Goal: Transaction & Acquisition: Purchase product/service

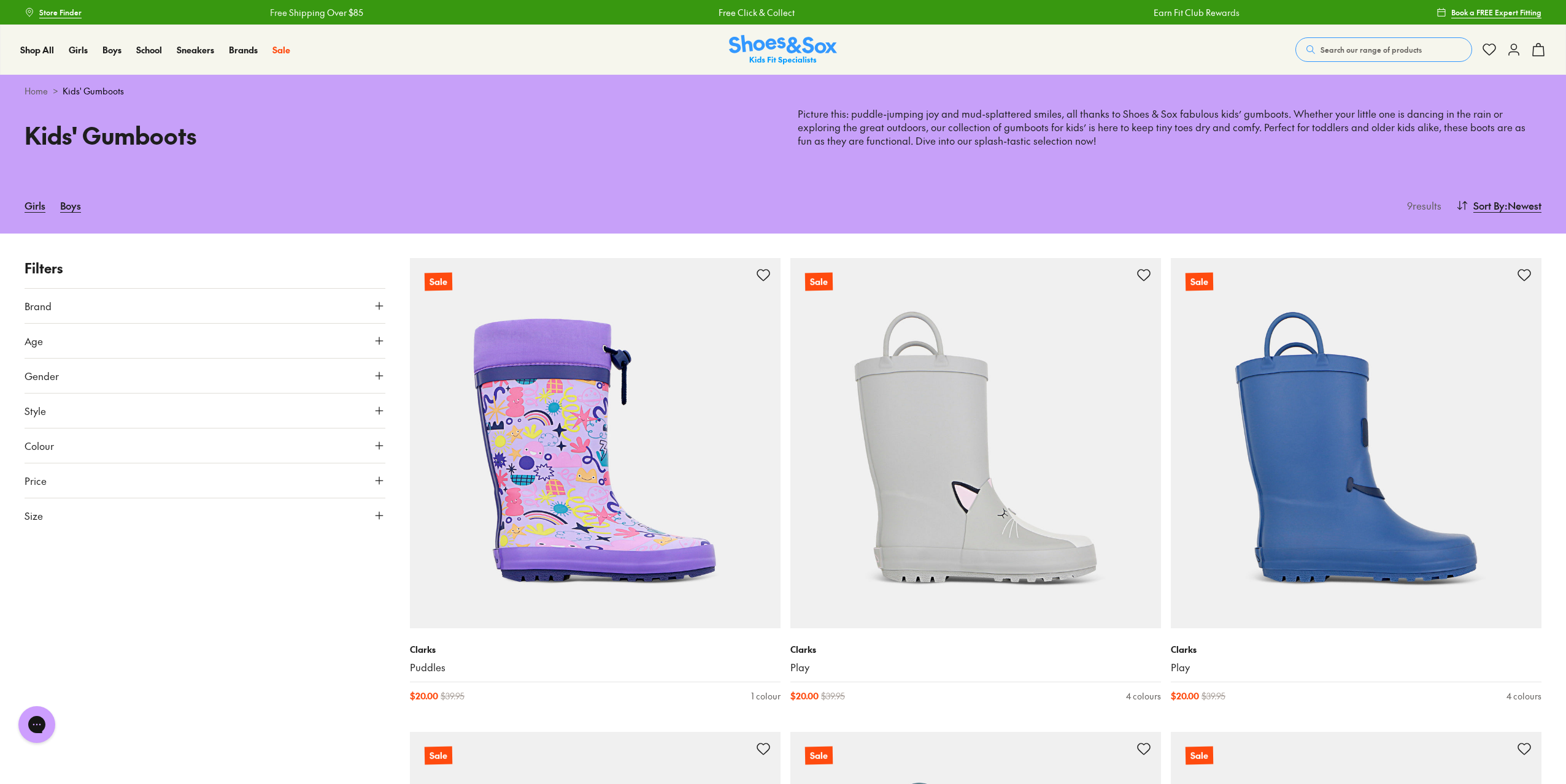
click at [46, 295] on button "Brand" at bounding box center [205, 305] width 361 height 34
click at [40, 301] on span "Brand" at bounding box center [37, 305] width 27 height 15
click at [32, 204] on link "Girls" at bounding box center [34, 205] width 21 height 27
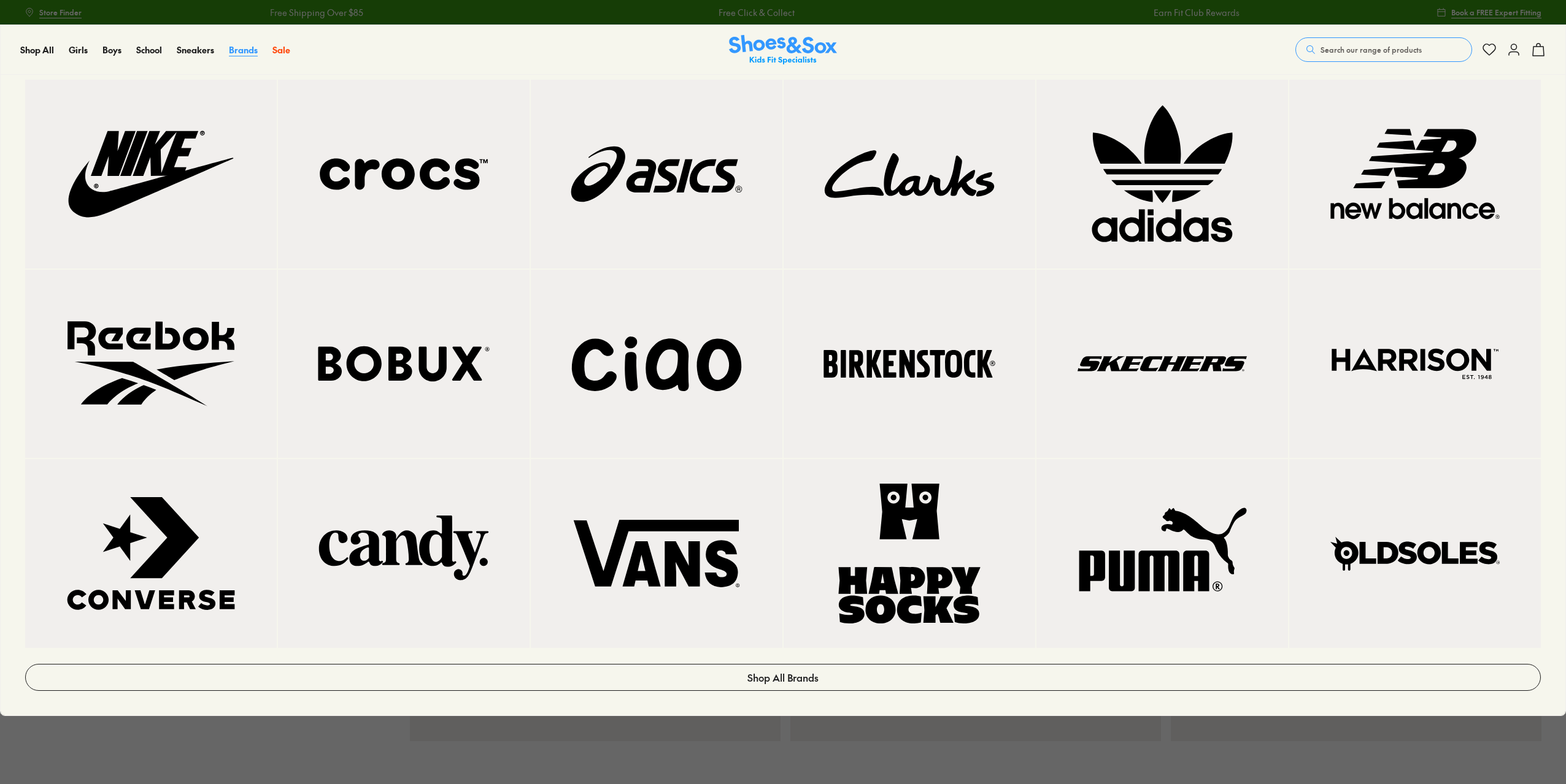
click at [239, 49] on span "Brands" at bounding box center [242, 49] width 29 height 12
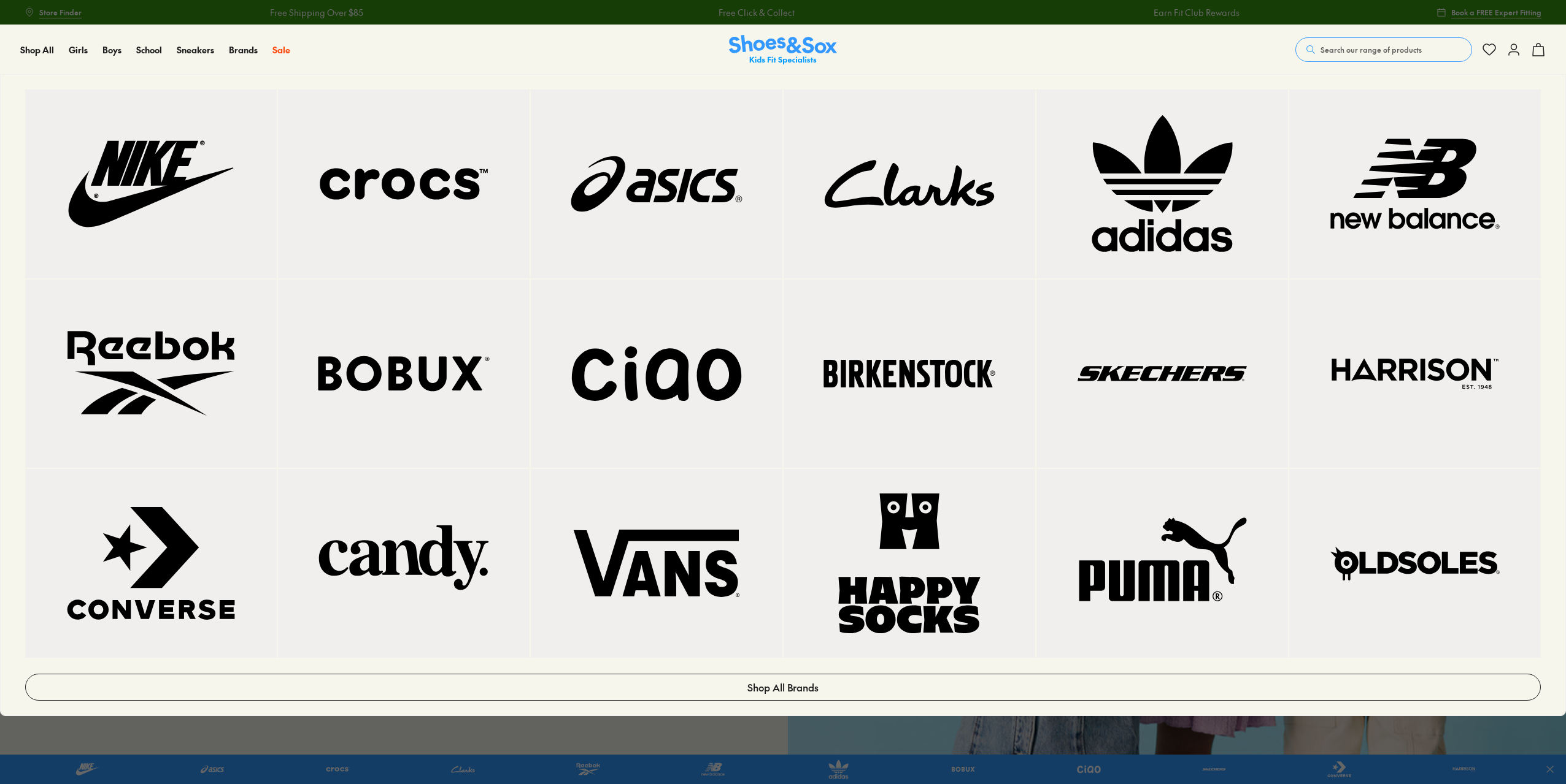
click at [1157, 370] on img at bounding box center [1161, 374] width 202 height 140
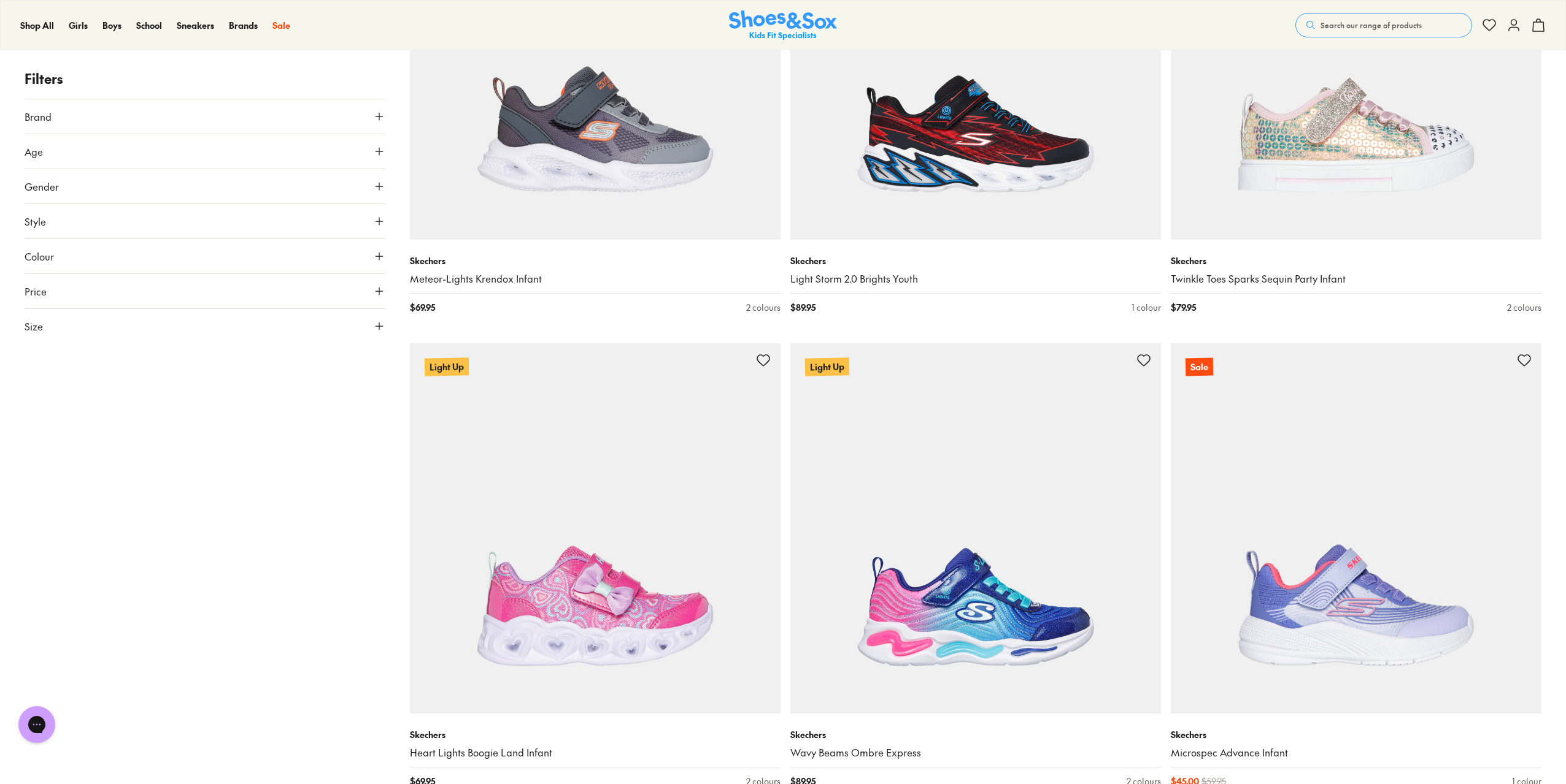
scroll to position [4353, 0]
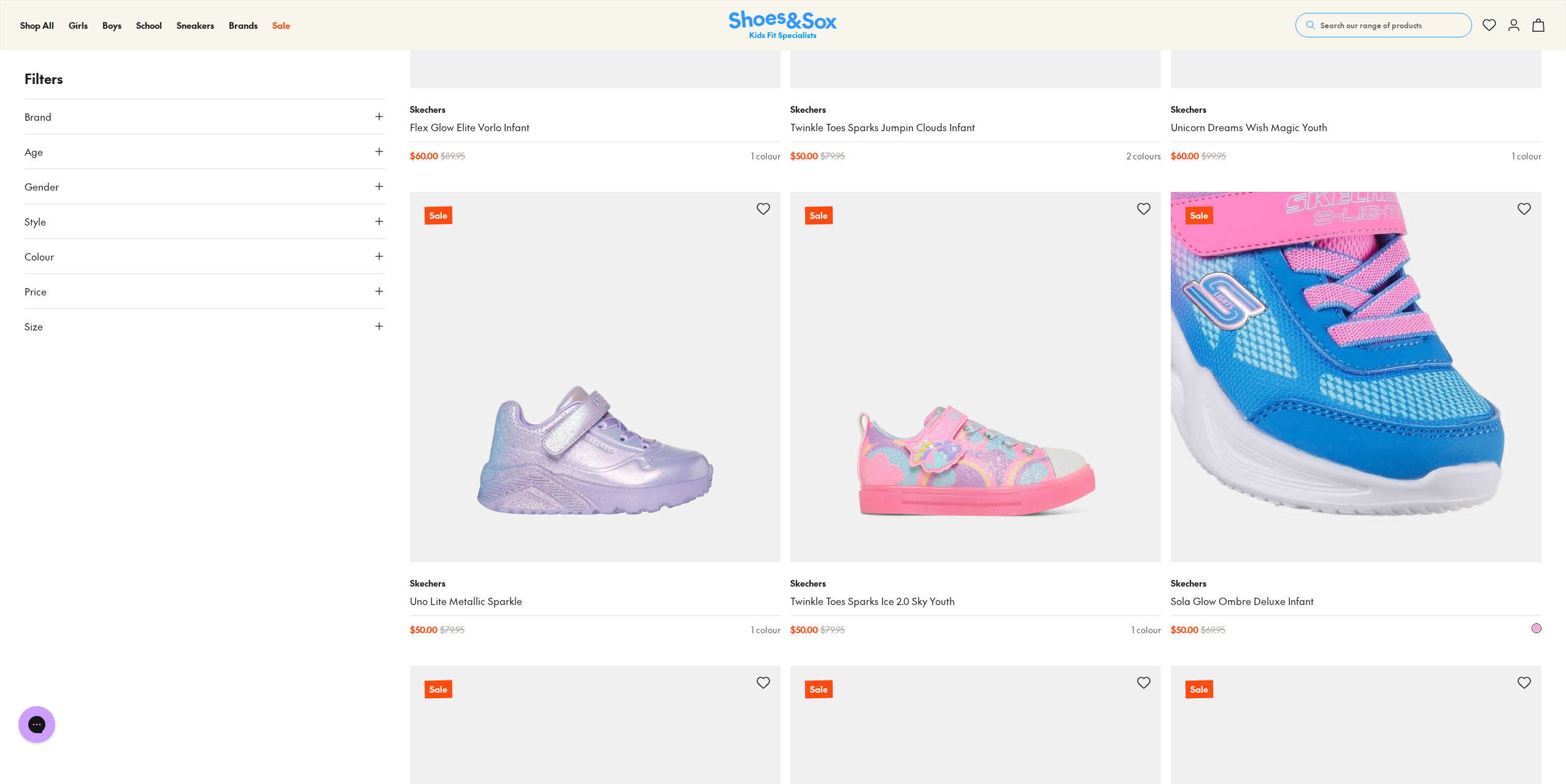
scroll to position [5703, 0]
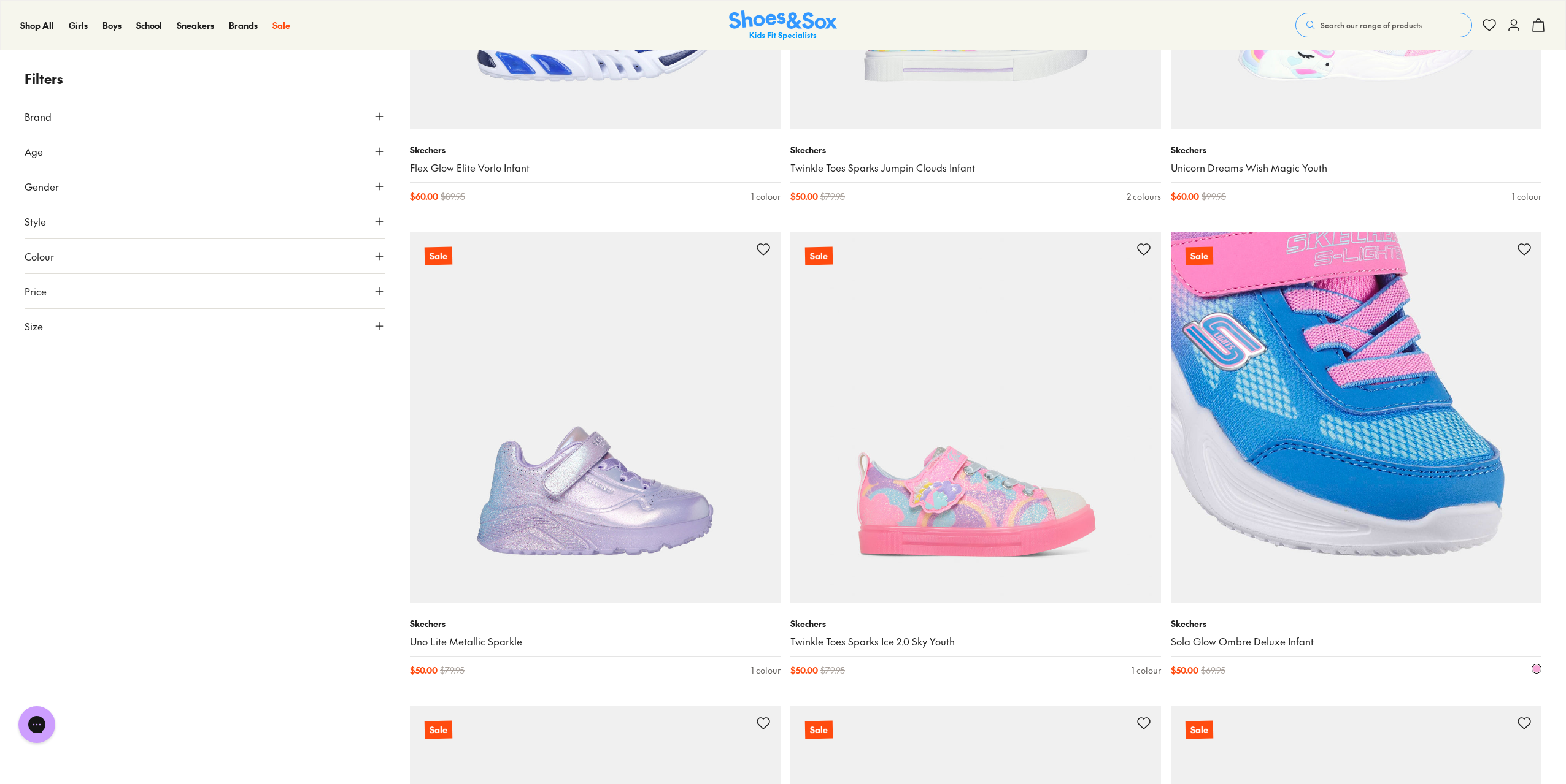
click at [1331, 412] on img at bounding box center [1356, 418] width 371 height 370
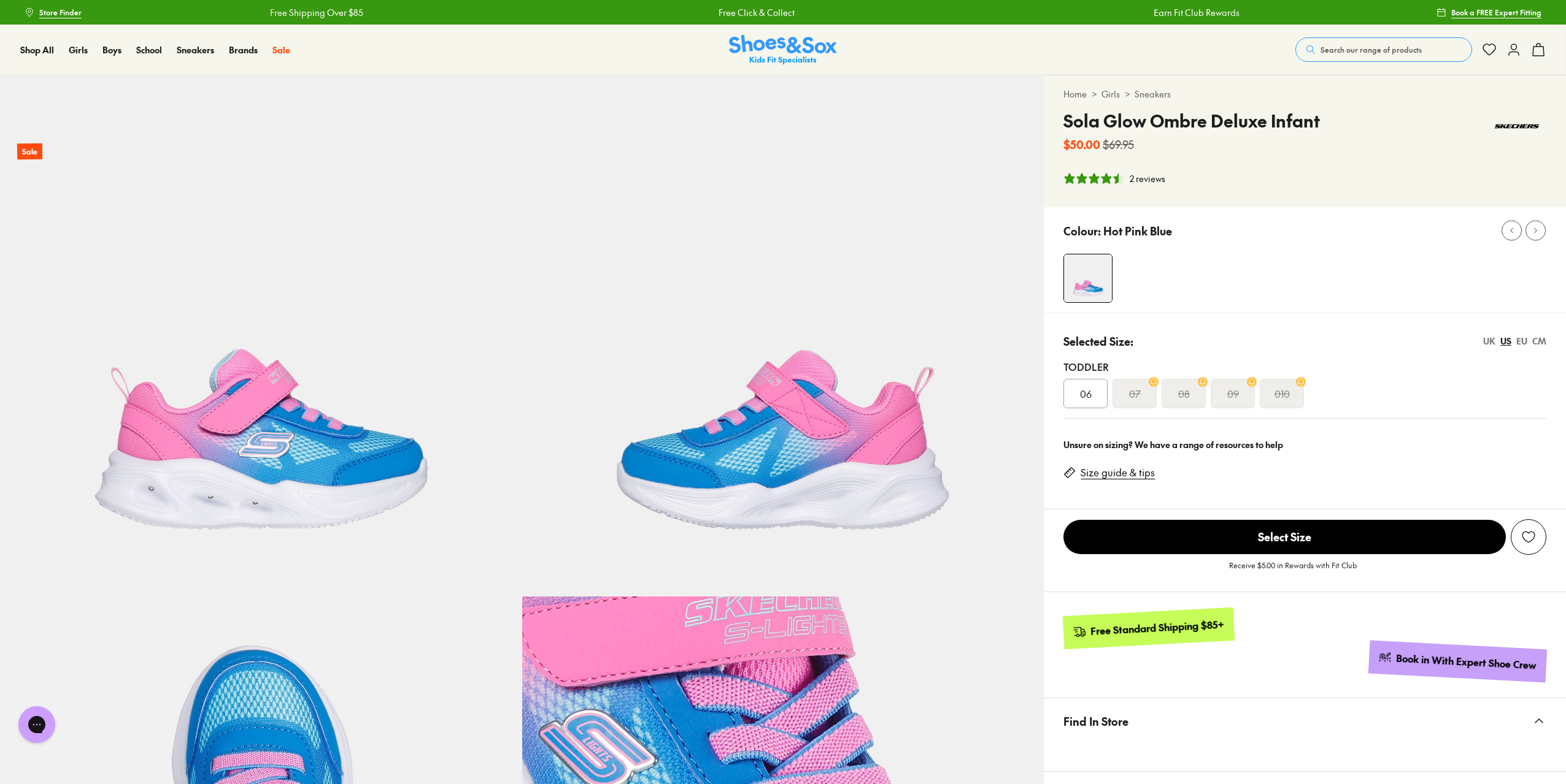
select select "*"
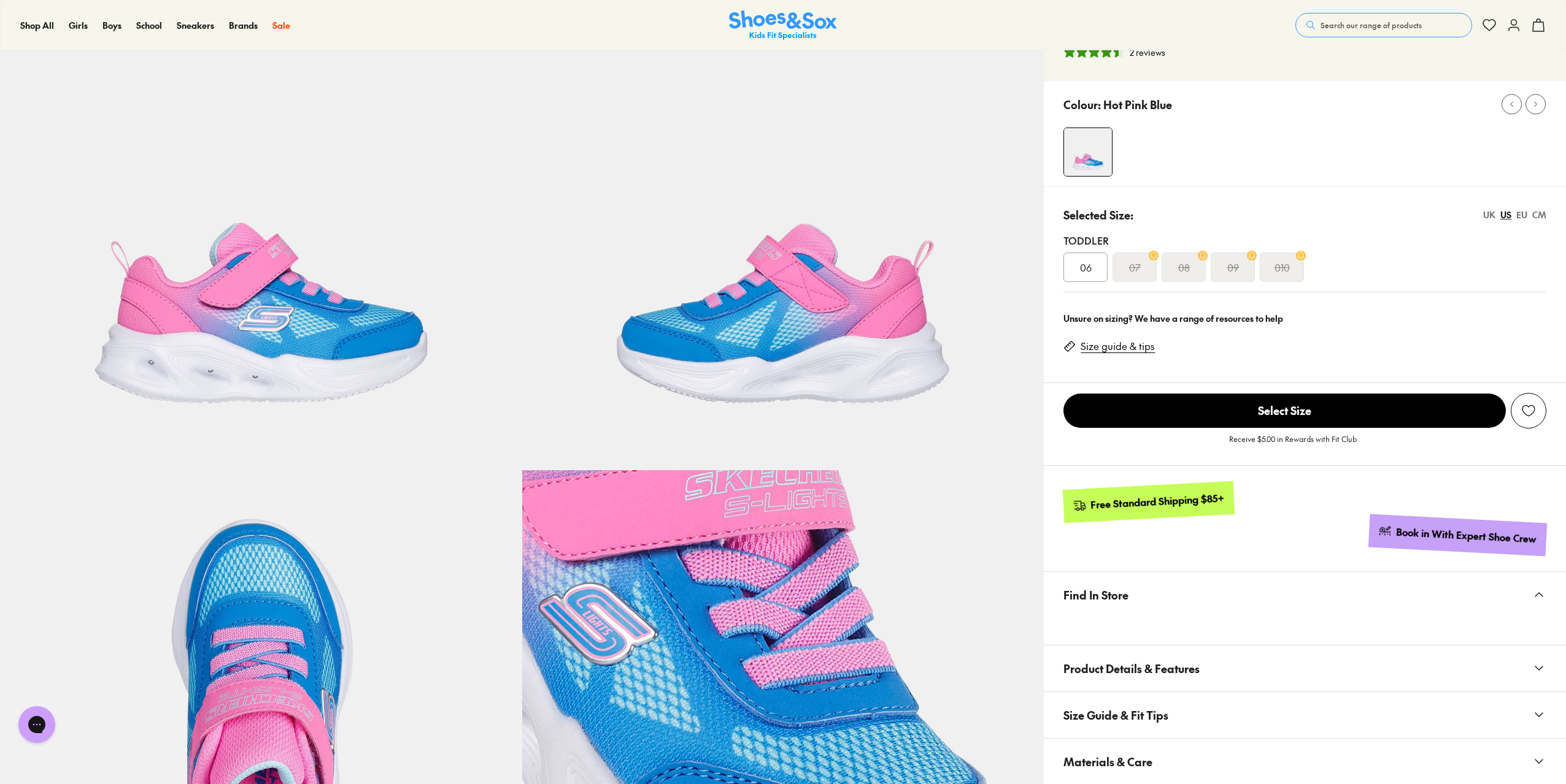
scroll to position [123, 0]
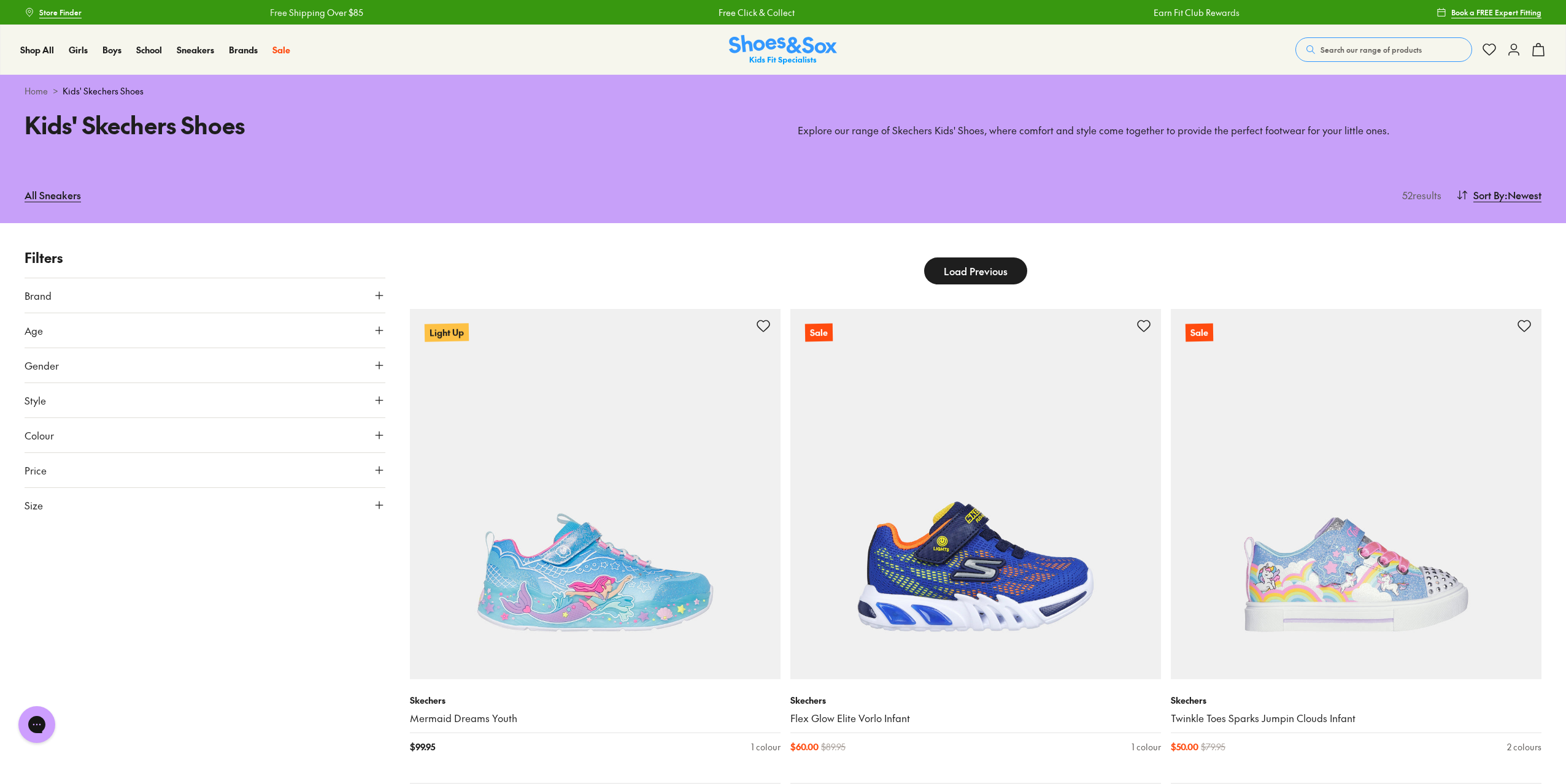
click at [63, 291] on button "Brand" at bounding box center [205, 295] width 361 height 34
click at [51, 292] on span "Brand" at bounding box center [37, 295] width 27 height 15
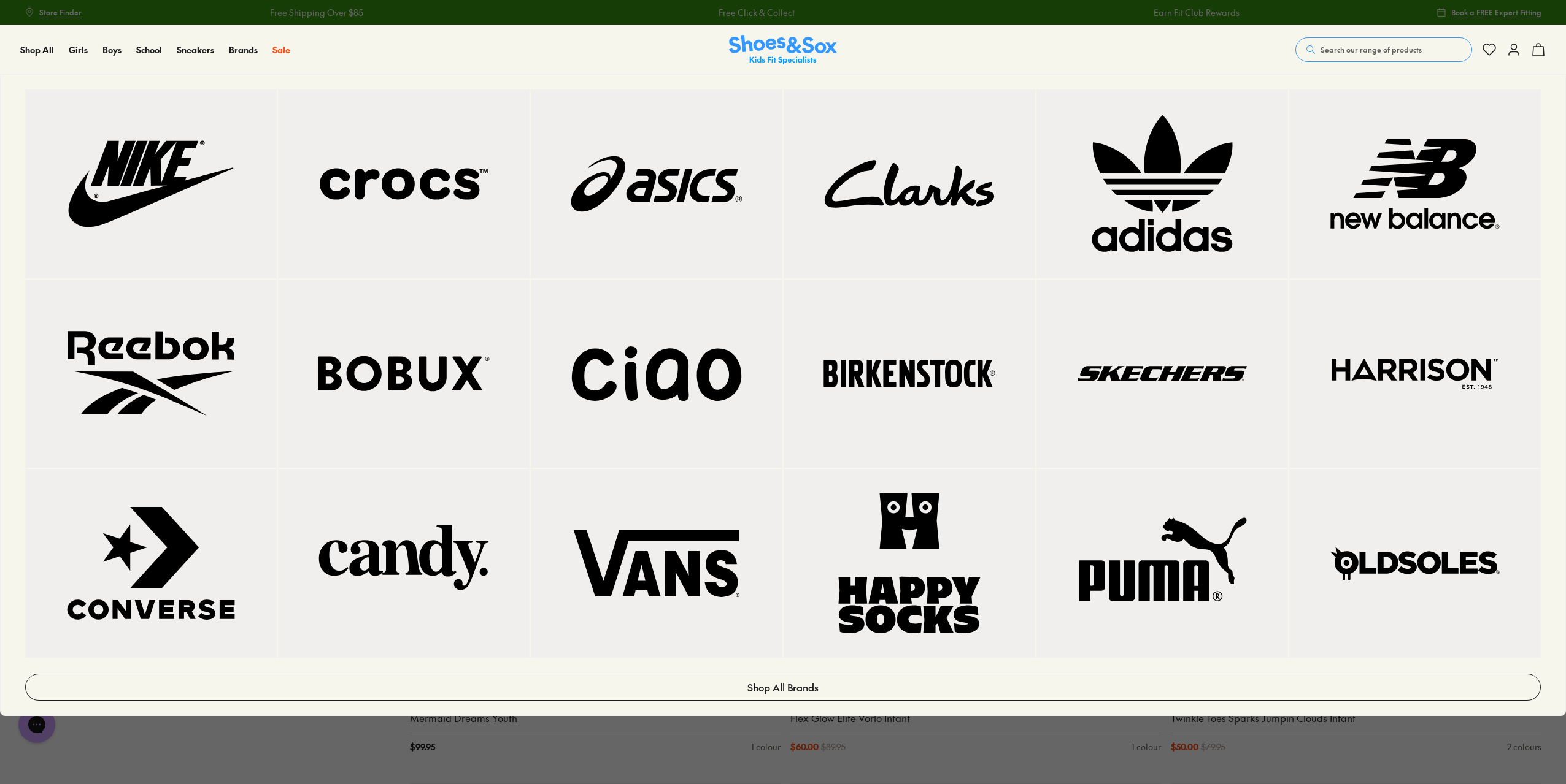
click at [665, 192] on img at bounding box center [655, 184] width 202 height 140
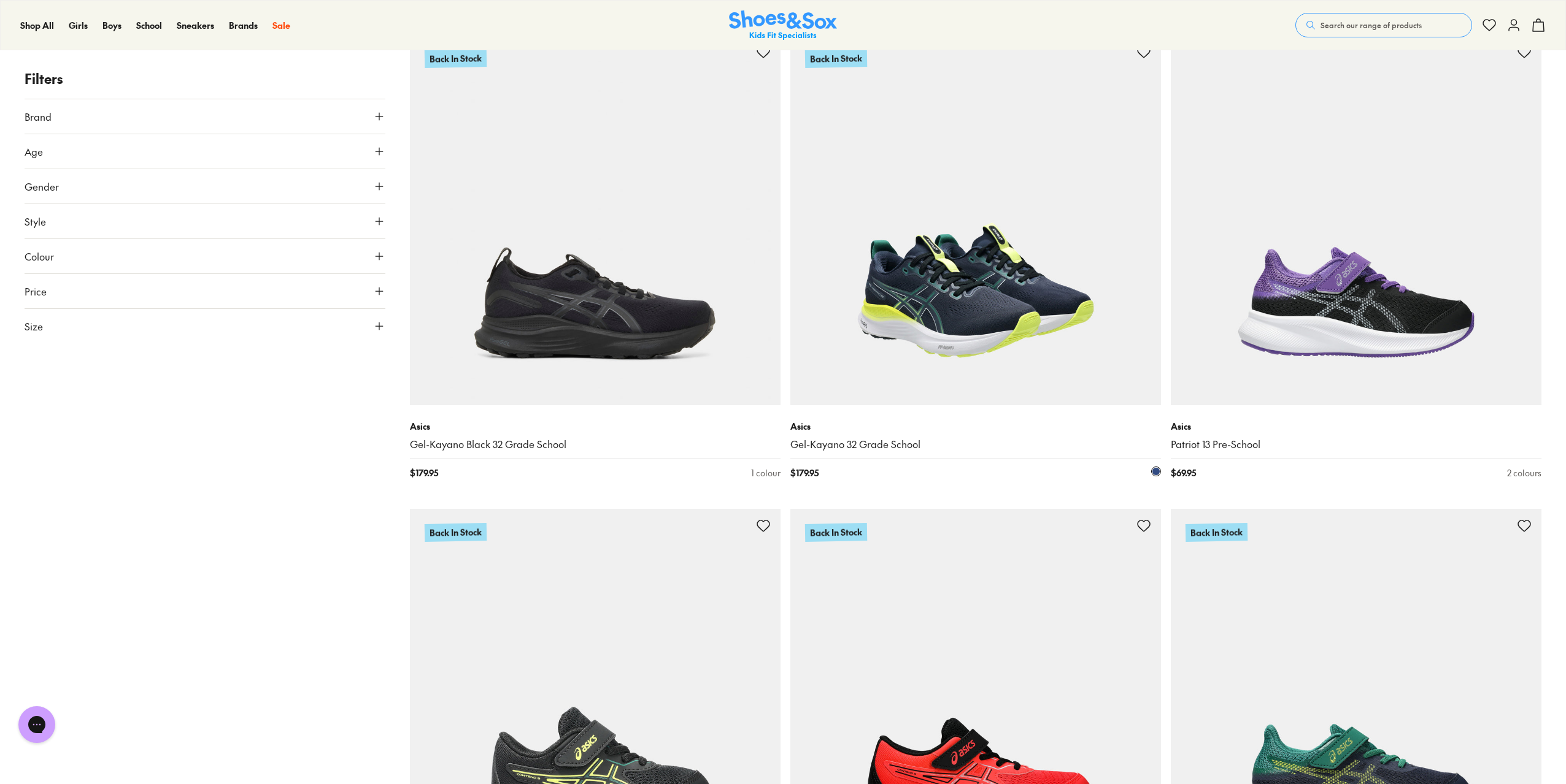
scroll to position [1287, 0]
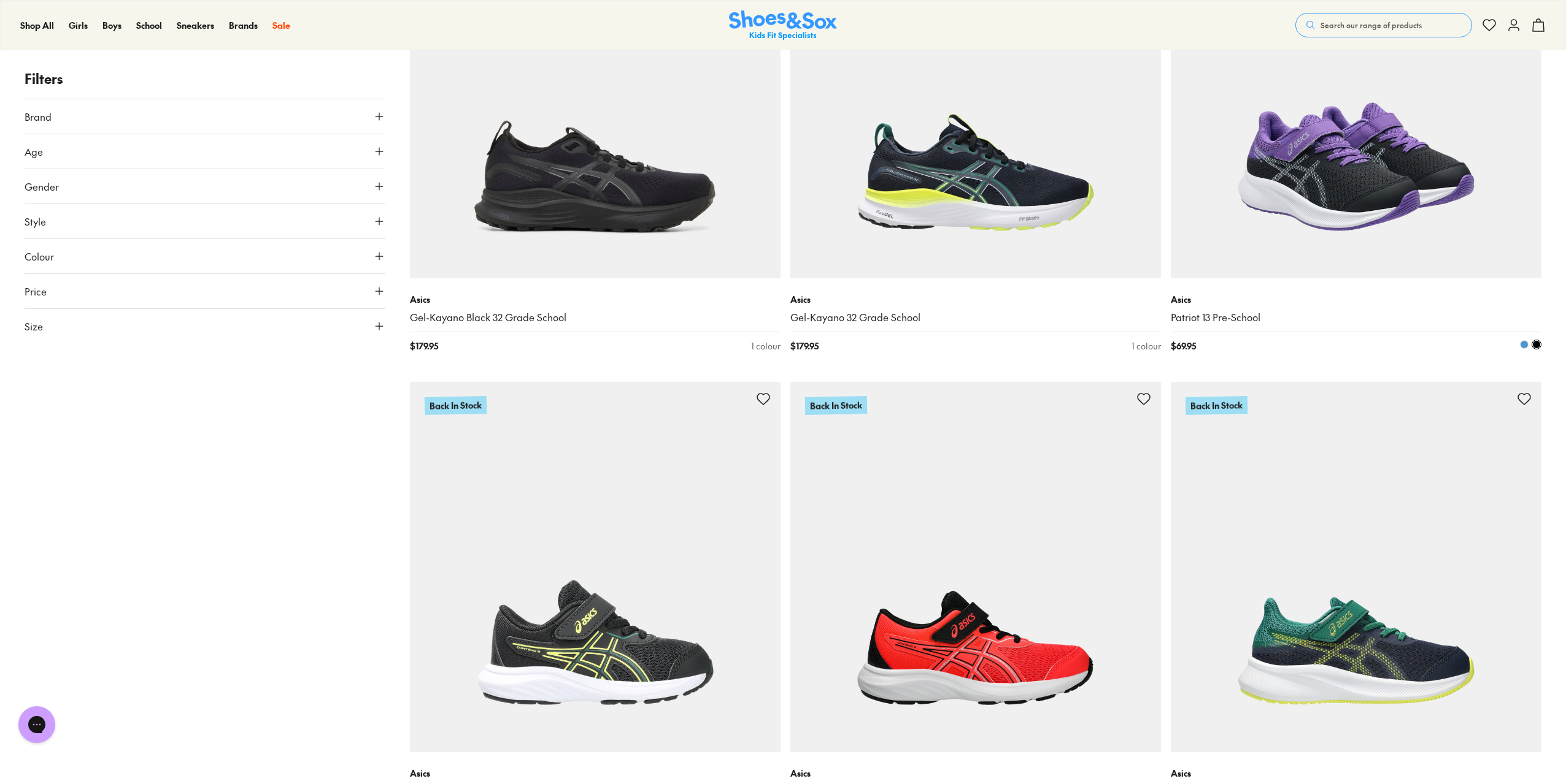
click at [1397, 196] on img at bounding box center [1356, 94] width 371 height 370
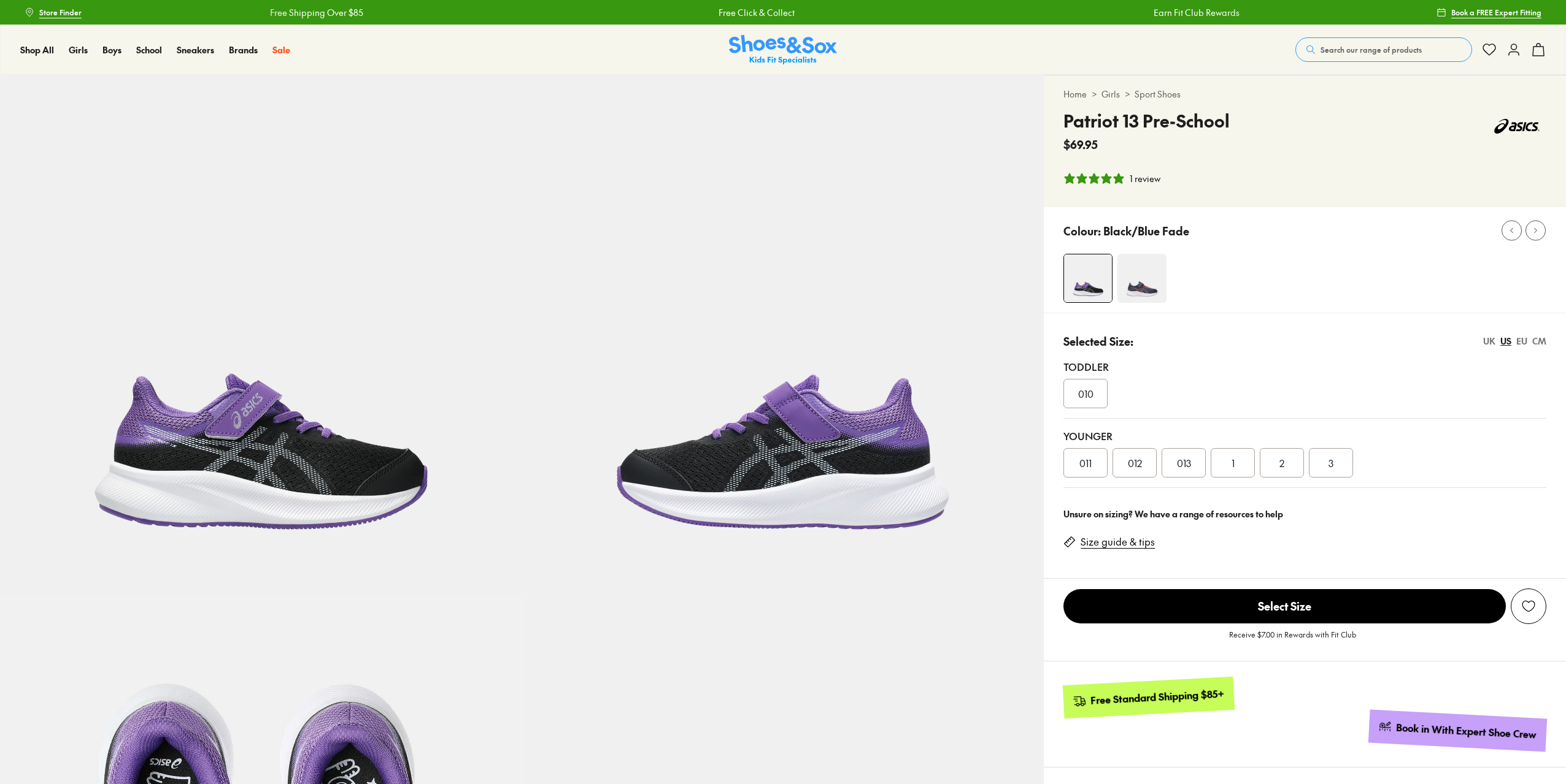
select select "*"
